Goal: Task Accomplishment & Management: Manage account settings

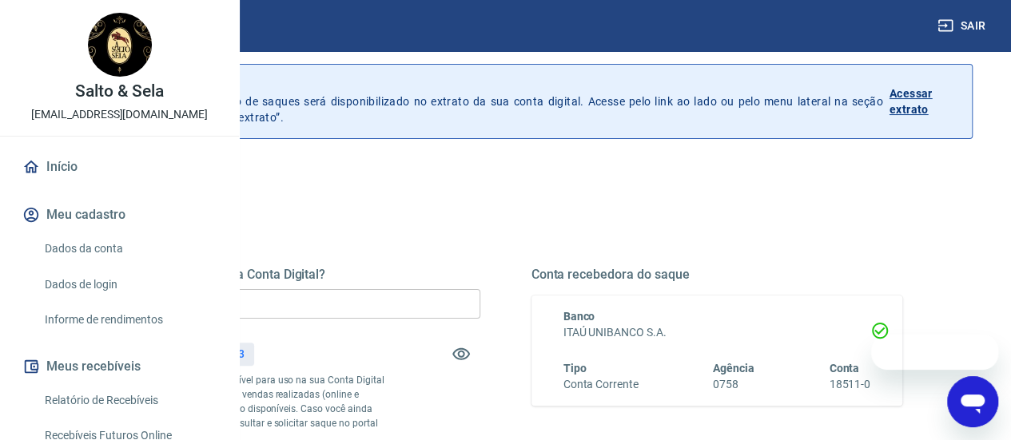
scroll to position [80, 0]
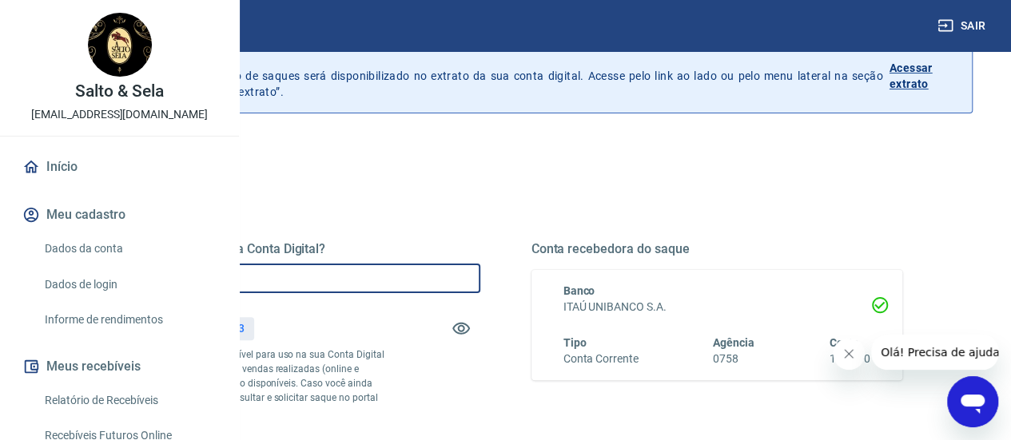
drag, startPoint x: 423, startPoint y: 272, endPoint x: 297, endPoint y: 276, distance: 125.5
click at [297, 276] on div "Quanto deseja sacar da Conta Digital? R$ 0,00 ​ Saldo total*: R$ 222,23 *Corres…" at bounding box center [505, 424] width 934 height 571
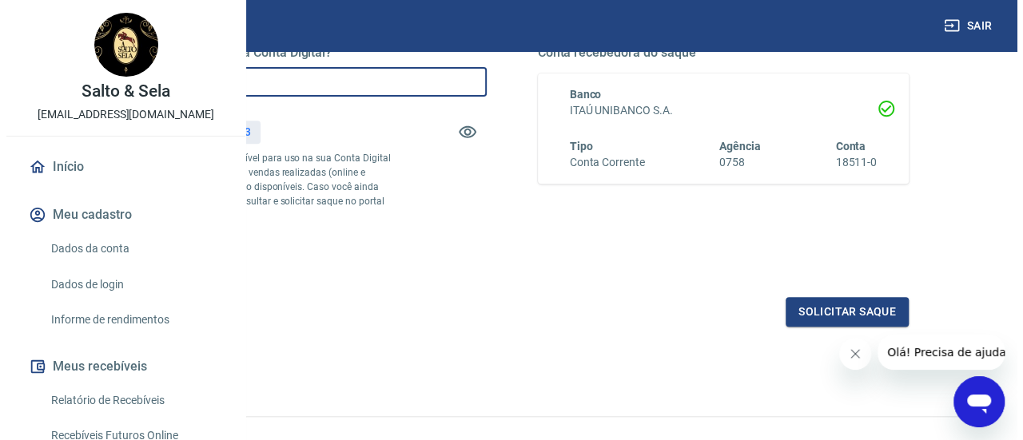
scroll to position [320, 0]
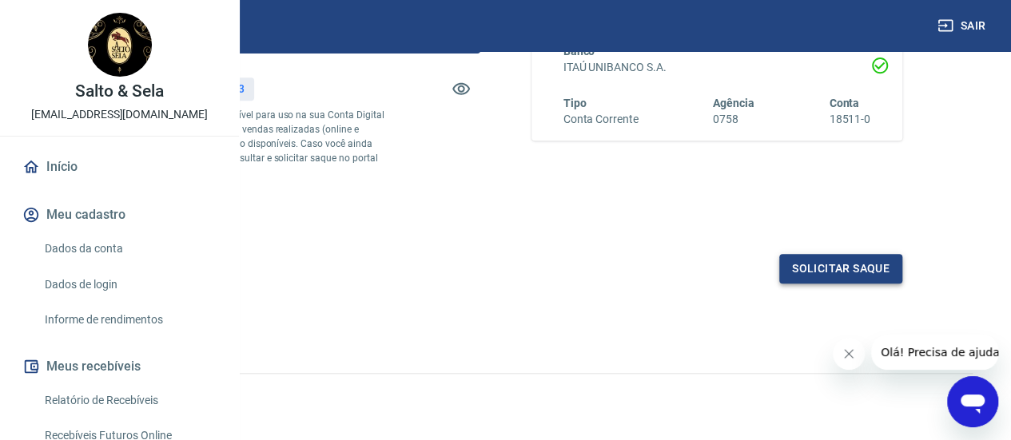
type input "R$ 222,23"
click at [882, 284] on button "Solicitar saque" at bounding box center [840, 269] width 123 height 30
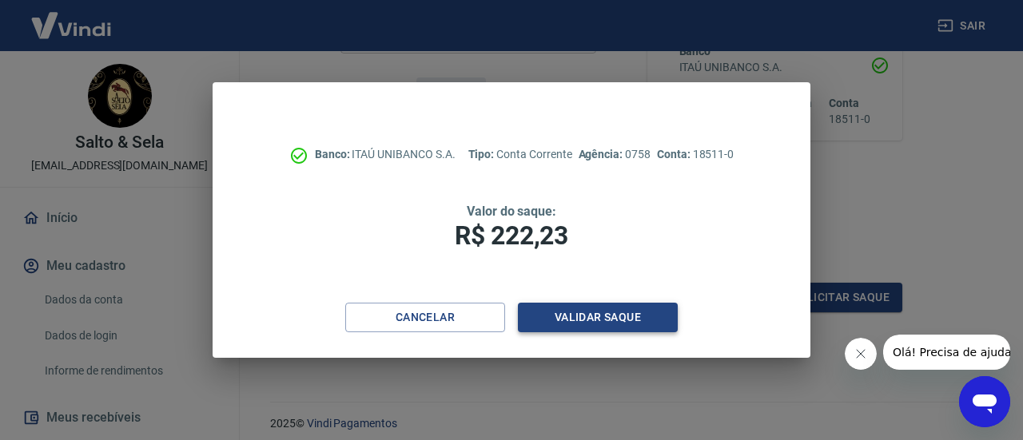
click at [602, 320] on button "Validar saque" at bounding box center [598, 318] width 160 height 30
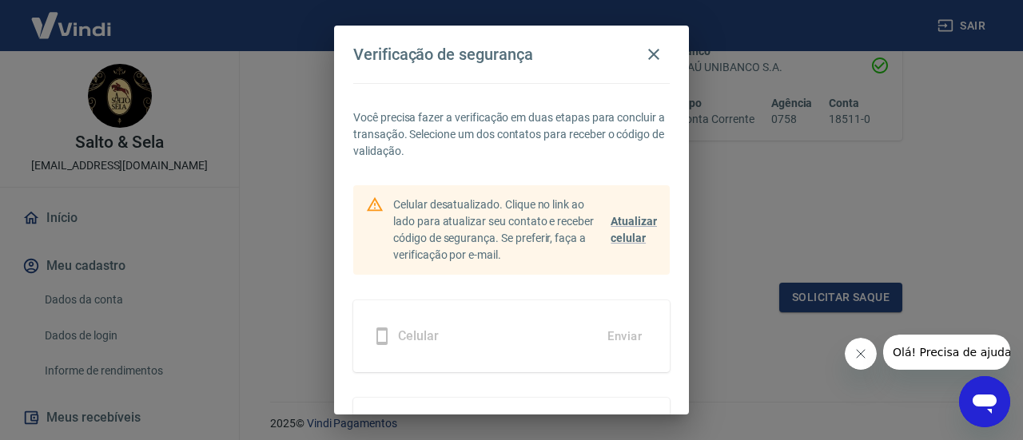
scroll to position [113, 0]
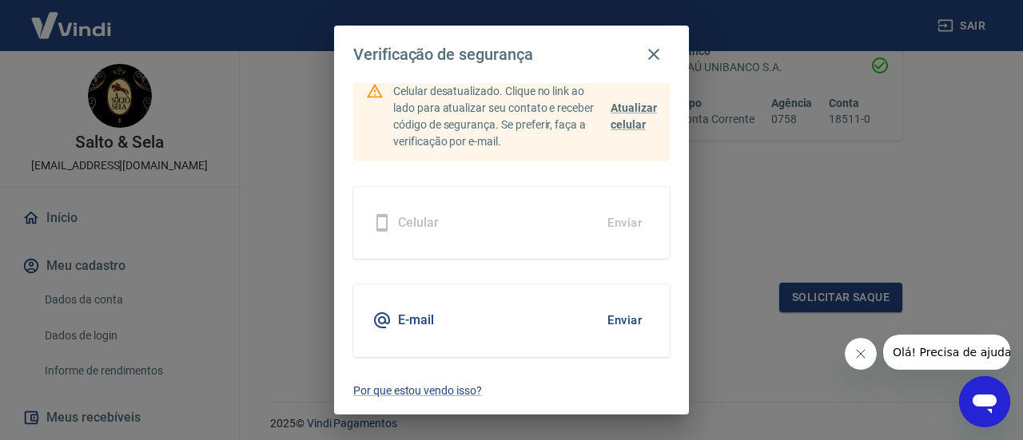
click at [605, 313] on button "Enviar" at bounding box center [624, 321] width 52 height 34
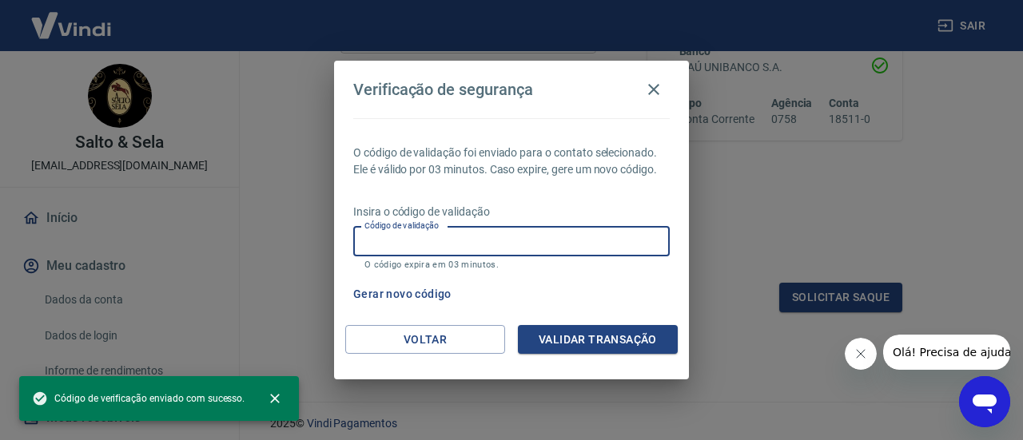
click at [457, 253] on input "Código de validação" at bounding box center [511, 242] width 316 height 30
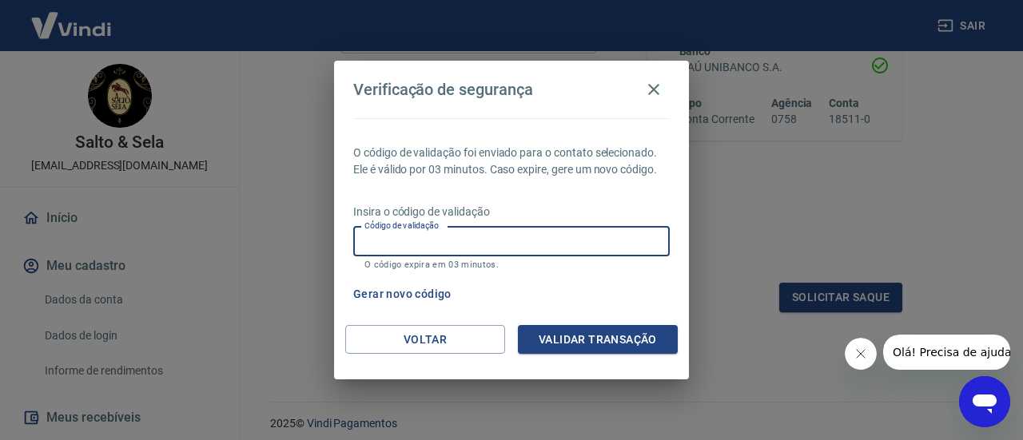
paste input "ICMS MATRIZ A RECOLHER R$ 7.591,21"
type input "ICMS MATRIZ A RECOLHER R$ 7.591,21"
drag, startPoint x: 591, startPoint y: 250, endPoint x: 288, endPoint y: 256, distance: 303.7
click at [288, 256] on div "Verificação de segurança O código de validação foi enviado para o contato selec…" at bounding box center [511, 220] width 1023 height 440
paste input "714980"
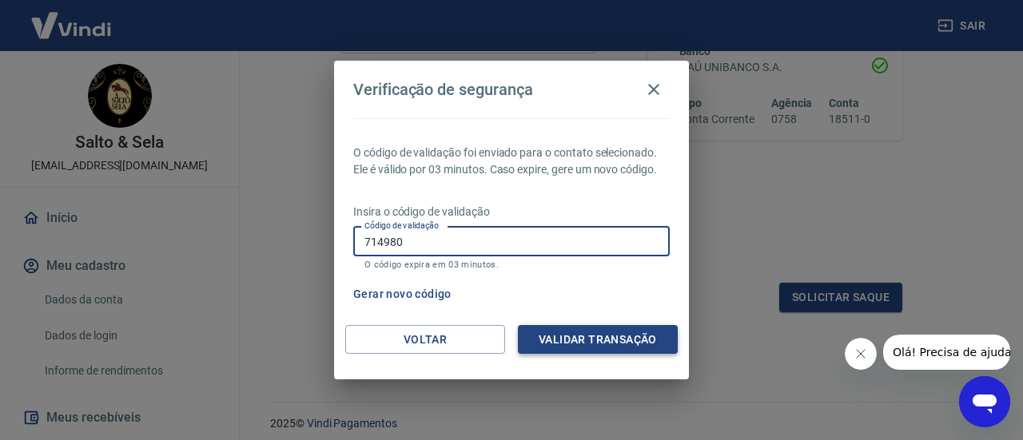
type input "714980"
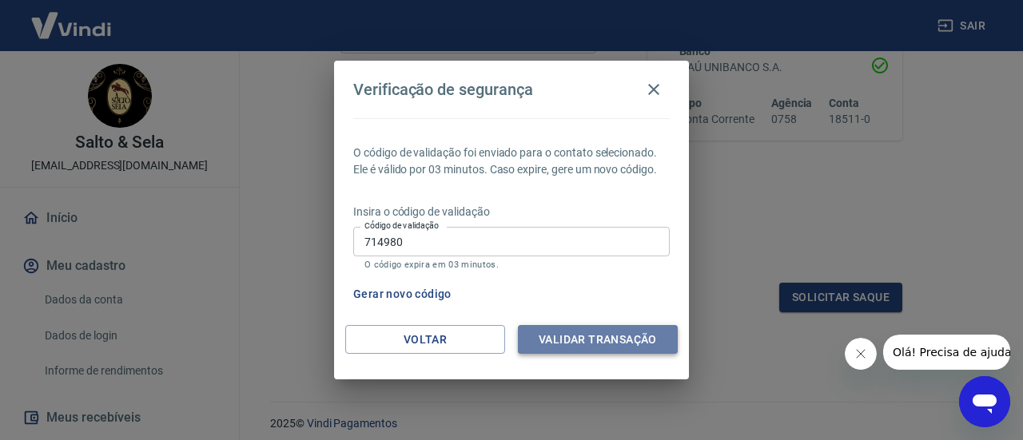
click at [564, 342] on button "Validar transação" at bounding box center [598, 340] width 160 height 30
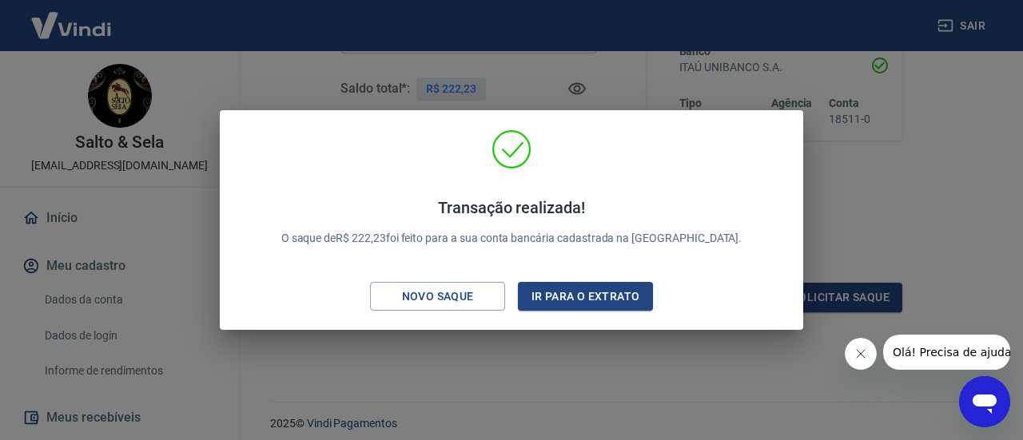
click at [601, 378] on div "Transação realizada! O saque de R$ 222,23 foi feito para a sua conta bancária c…" at bounding box center [511, 220] width 1023 height 440
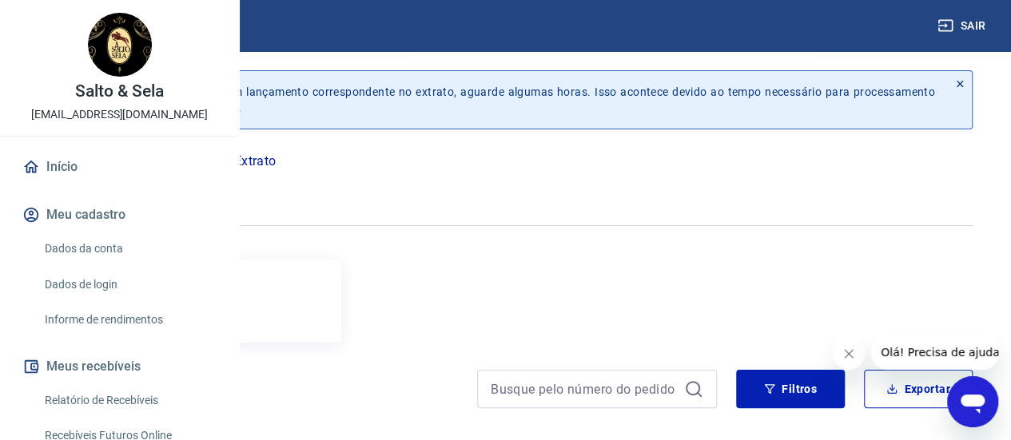
click at [64, 185] on link "Início" at bounding box center [119, 166] width 201 height 35
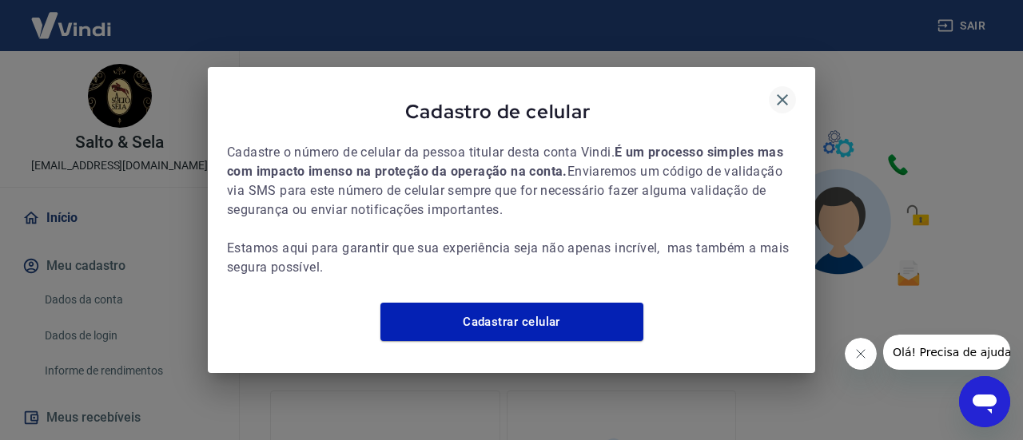
click at [779, 90] on icon "button" at bounding box center [782, 99] width 19 height 19
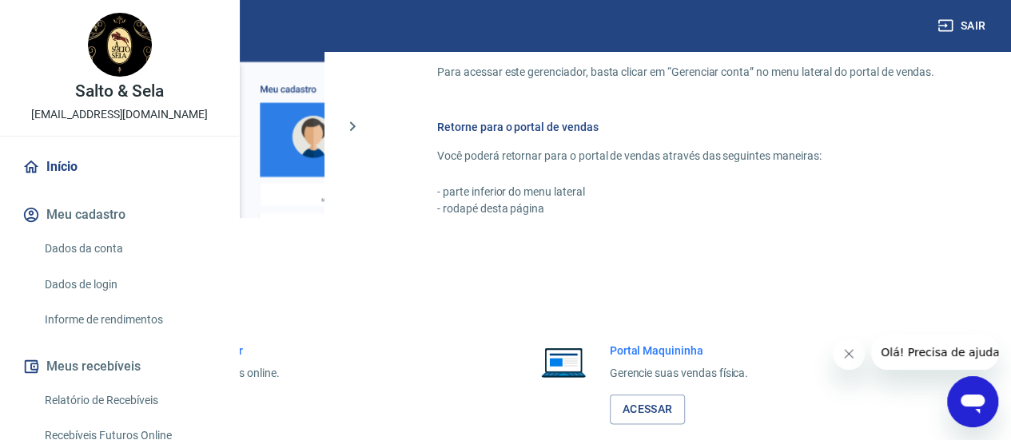
scroll to position [719, 0]
